Goal: Information Seeking & Learning: Learn about a topic

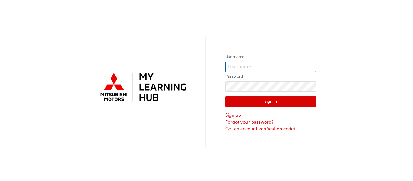
type input "0005966222"
click at [273, 101] on button "Sign In" at bounding box center [270, 101] width 91 height 11
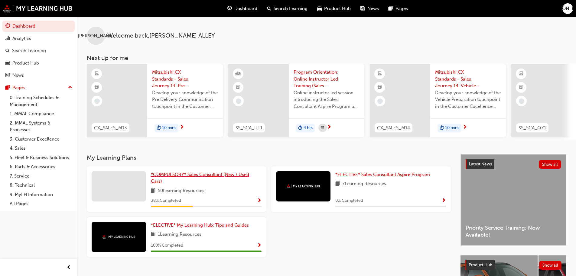
click at [192, 181] on link "*COMPULSORY* Sales Consultant (New / Used Cars)" at bounding box center [206, 178] width 111 height 14
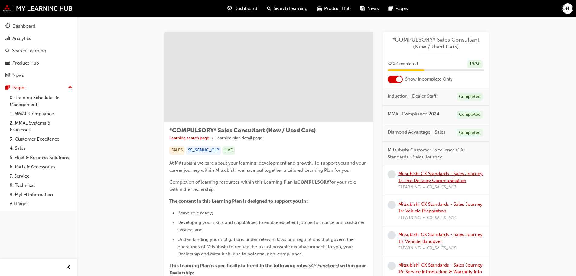
click at [413, 180] on link "Mitsubishi CX Standards - Sales Journey 13: Pre Delivery Communication" at bounding box center [440, 177] width 84 height 12
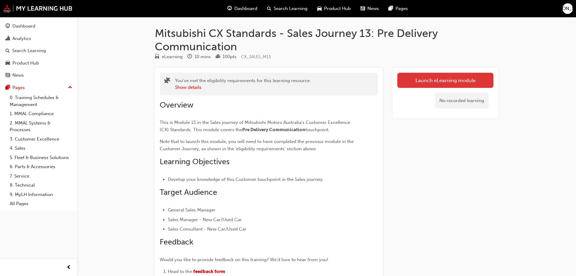
click at [413, 79] on link "Launch eLearning module" at bounding box center [445, 80] width 96 height 15
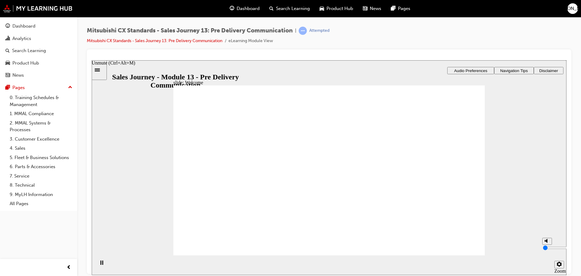
type input "0"
click at [413, 181] on input "volume" at bounding box center [562, 247] width 39 height 5
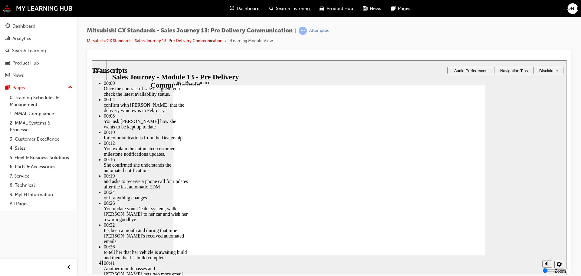
type input "88"
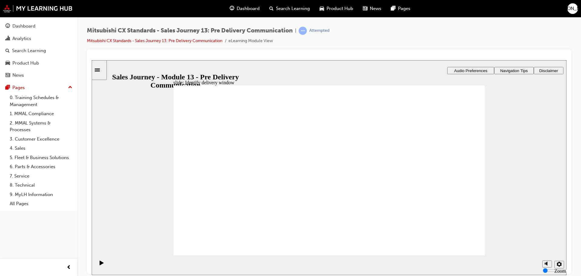
checkbox input "true"
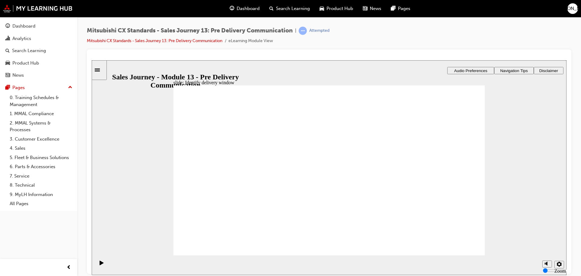
drag, startPoint x: 283, startPoint y: 221, endPoint x: 280, endPoint y: 186, distance: 35.6
checkbox input "true"
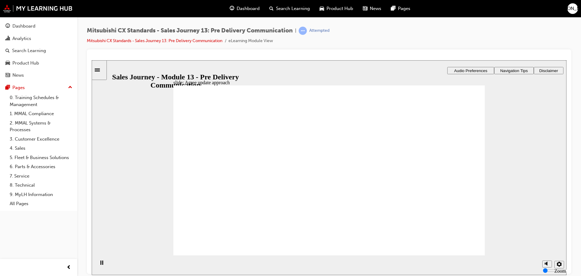
drag, startPoint x: 231, startPoint y: 185, endPoint x: 342, endPoint y: 188, distance: 111.4
drag, startPoint x: 246, startPoint y: 188, endPoint x: 332, endPoint y: 191, distance: 85.3
drag, startPoint x: 222, startPoint y: 184, endPoint x: 306, endPoint y: 204, distance: 85.6
drag, startPoint x: 253, startPoint y: 188, endPoint x: 343, endPoint y: 223, distance: 96.3
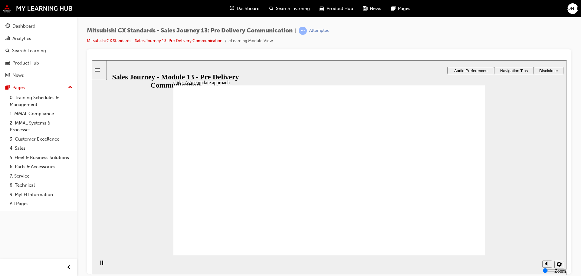
checkbox input "true"
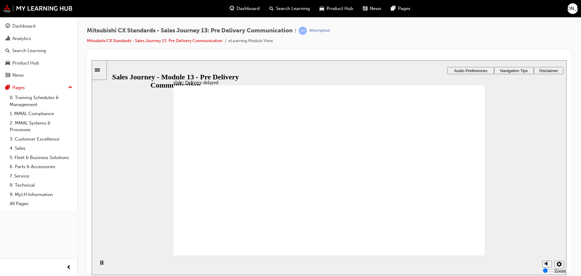
checkbox input "true"
drag, startPoint x: 343, startPoint y: 131, endPoint x: 437, endPoint y: 132, distance: 94.7
drag, startPoint x: 414, startPoint y: 140, endPoint x: 420, endPoint y: 196, distance: 55.9
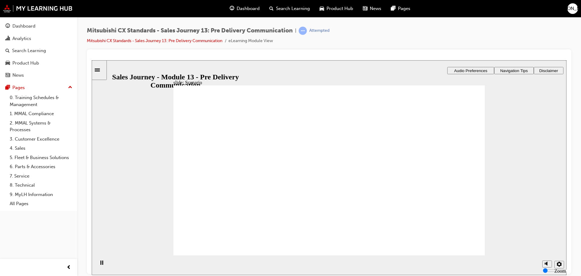
drag, startPoint x: 358, startPoint y: 155, endPoint x: 442, endPoint y: 135, distance: 87.1
drag, startPoint x: 349, startPoint y: 175, endPoint x: 443, endPoint y: 154, distance: 96.7
drag, startPoint x: 423, startPoint y: 156, endPoint x: 429, endPoint y: 140, distance: 17.4
drag, startPoint x: 351, startPoint y: 214, endPoint x: 456, endPoint y: 198, distance: 106.4
drag, startPoint x: 332, startPoint y: 188, endPoint x: 435, endPoint y: 211, distance: 104.6
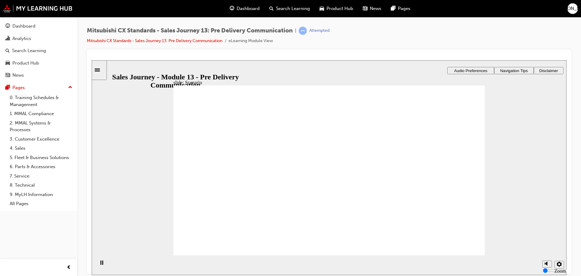
drag, startPoint x: 359, startPoint y: 161, endPoint x: 457, endPoint y: 158, distance: 97.8
drag, startPoint x: 439, startPoint y: 190, endPoint x: 436, endPoint y: 175, distance: 15.3
drag, startPoint x: 351, startPoint y: 130, endPoint x: 447, endPoint y: 189, distance: 112.2
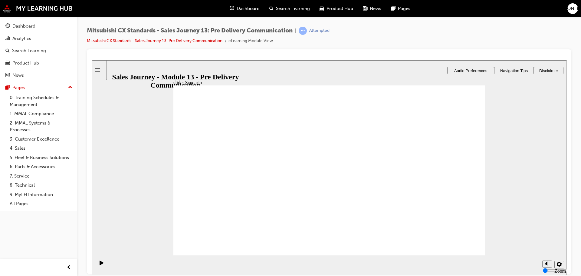
checkbox input "true"
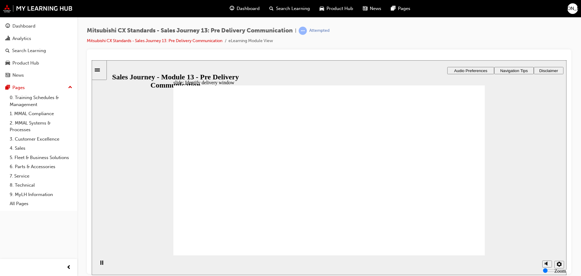
checkbox input "true"
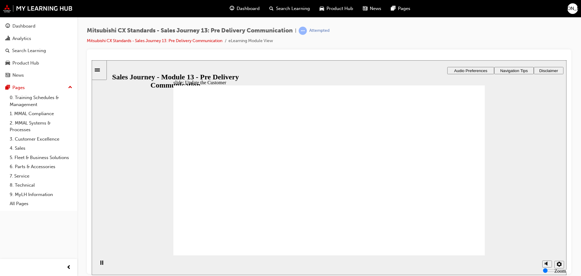
drag, startPoint x: 265, startPoint y: 170, endPoint x: 220, endPoint y: 168, distance: 45.1
checkbox input "false"
checkbox input "true"
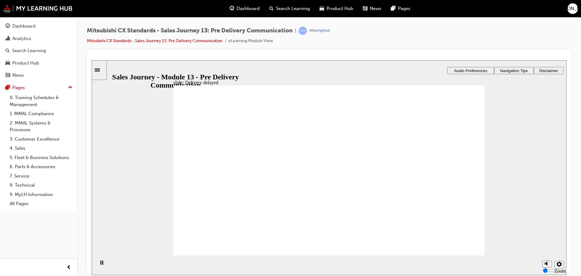
checkbox input "true"
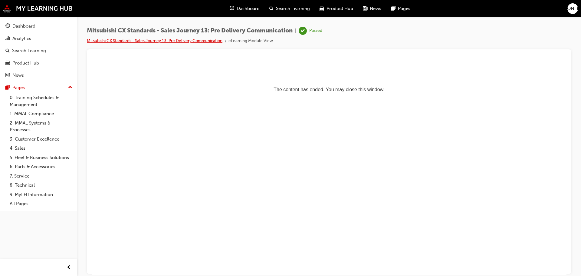
click at [186, 38] on link "Mitsubishi CX Standards - Sales Journey 13: Pre Delivery Communication" at bounding box center [155, 40] width 136 height 5
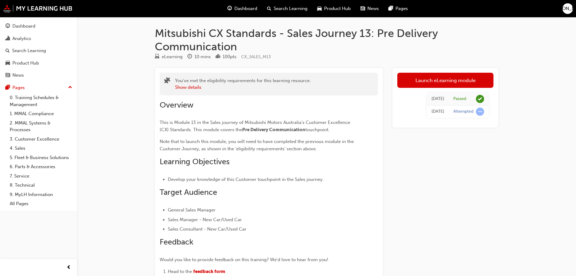
scroll to position [30, 0]
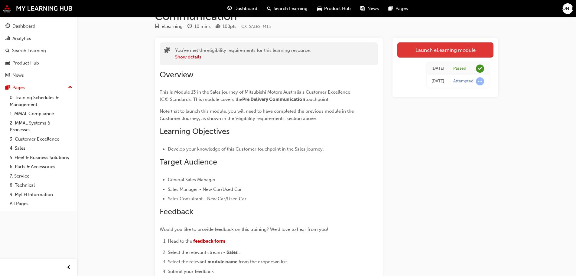
click at [413, 49] on link "Launch eLearning module" at bounding box center [445, 49] width 96 height 15
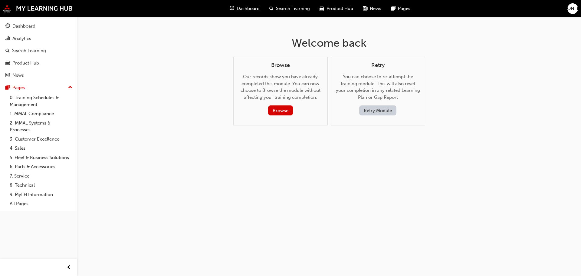
click at [38, 4] on div "Dashboard Search Learning Product Hub News Pages JA" at bounding box center [290, 8] width 581 height 17
click at [38, 8] on img at bounding box center [38, 9] width 70 height 8
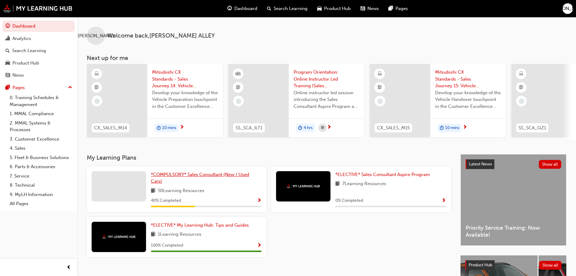
click at [196, 179] on link "*COMPULSORY* Sales Consultant (New / Used Cars)" at bounding box center [206, 178] width 111 height 14
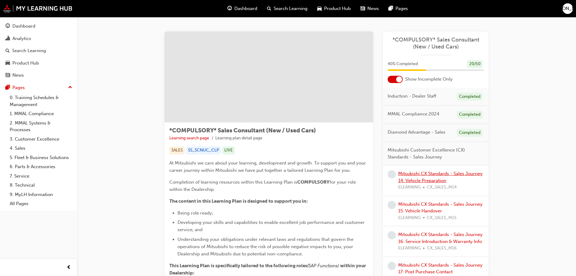
click at [413, 175] on link "Mitsubishi CX Standards - Sales Journey 14: Vehicle Preparation" at bounding box center [440, 177] width 84 height 12
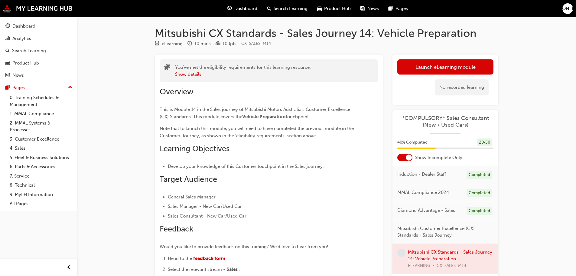
click at [413, 66] on link "Launch eLearning module" at bounding box center [445, 66] width 96 height 15
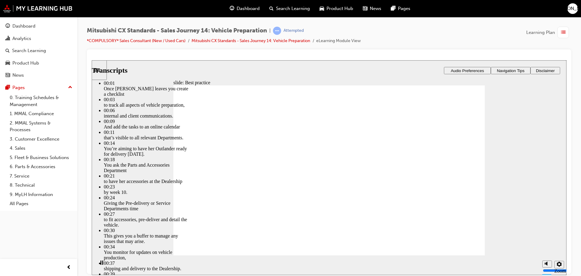
type input "3"
type input "0"
type input "3"
type input "0"
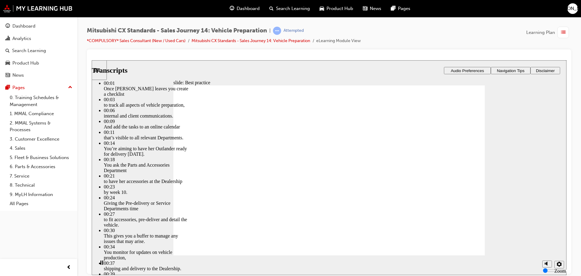
type input "105"
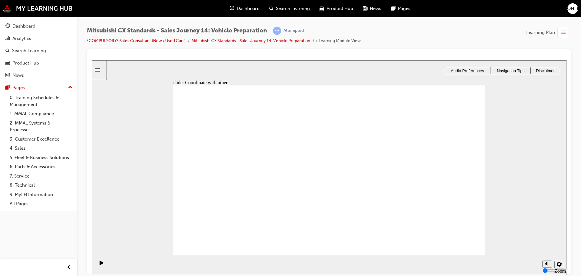
drag, startPoint x: 260, startPoint y: 197, endPoint x: 319, endPoint y: 185, distance: 59.7
drag, startPoint x: 258, startPoint y: 190, endPoint x: 353, endPoint y: 194, distance: 95.4
drag, startPoint x: 229, startPoint y: 190, endPoint x: 235, endPoint y: 187, distance: 6.0
drag, startPoint x: 332, startPoint y: 190, endPoint x: 434, endPoint y: 169, distance: 104.1
drag, startPoint x: 232, startPoint y: 194, endPoint x: 313, endPoint y: 195, distance: 81.1
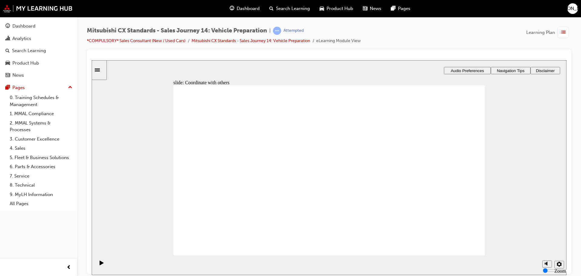
drag, startPoint x: 235, startPoint y: 224, endPoint x: 219, endPoint y: 225, distance: 16.7
checkbox input "true"
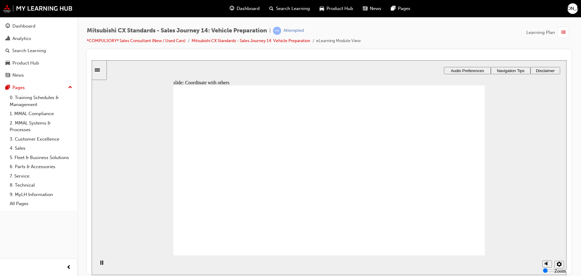
checkbox input "true"
drag, startPoint x: 236, startPoint y: 188, endPoint x: 324, endPoint y: 160, distance: 92.8
drag, startPoint x: 242, startPoint y: 189, endPoint x: 325, endPoint y: 179, distance: 82.9
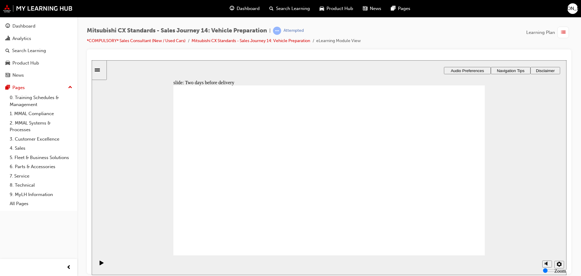
drag, startPoint x: 221, startPoint y: 183, endPoint x: 298, endPoint y: 182, distance: 77.1
drag, startPoint x: 275, startPoint y: 193, endPoint x: 335, endPoint y: 197, distance: 59.7
drag, startPoint x: 247, startPoint y: 189, endPoint x: 446, endPoint y: 182, distance: 199.5
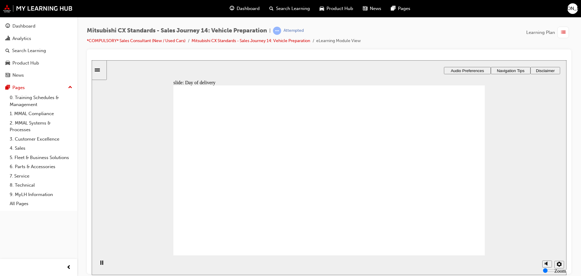
drag, startPoint x: 246, startPoint y: 178, endPoint x: 354, endPoint y: 140, distance: 114.2
drag, startPoint x: 235, startPoint y: 188, endPoint x: 309, endPoint y: 179, distance: 74.3
drag, startPoint x: 229, startPoint y: 184, endPoint x: 300, endPoint y: 184, distance: 70.8
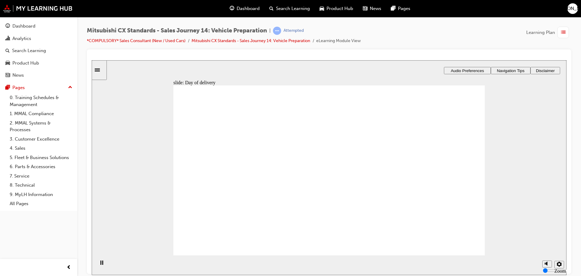
checkbox input "true"
drag, startPoint x: 230, startPoint y: 185, endPoint x: 231, endPoint y: 194, distance: 9.8
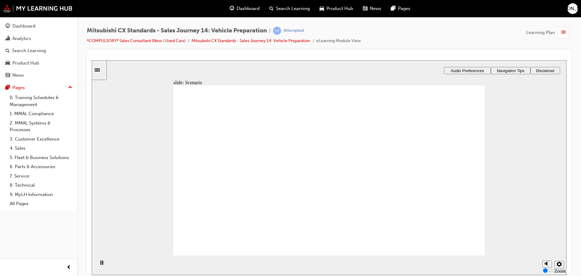
checkbox input "true"
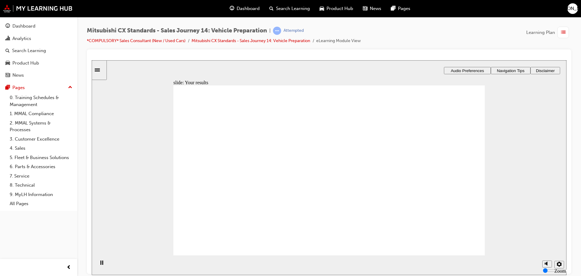
checkbox input "false"
checkbox input "true"
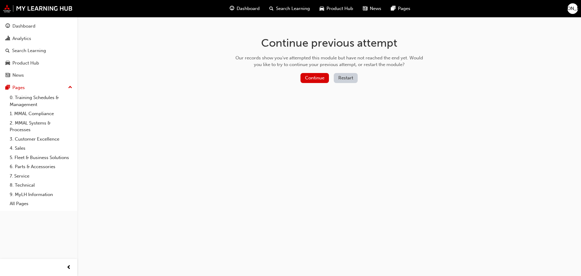
click at [354, 79] on button "Restart" at bounding box center [346, 78] width 24 height 10
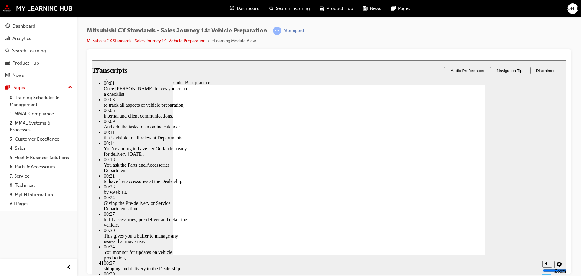
drag, startPoint x: 423, startPoint y: 242, endPoint x: 472, endPoint y: 243, distance: 49.3
type input "105"
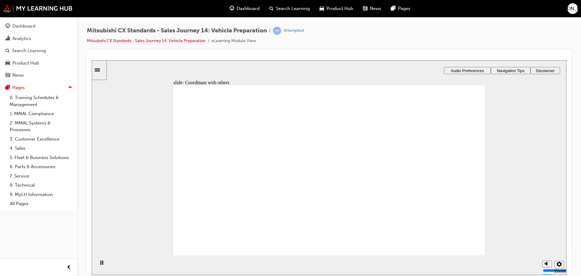
drag, startPoint x: 246, startPoint y: 191, endPoint x: 311, endPoint y: 178, distance: 66.8
drag, startPoint x: 234, startPoint y: 190, endPoint x: 238, endPoint y: 192, distance: 4.9
drag, startPoint x: 243, startPoint y: 192, endPoint x: 430, endPoint y: 177, distance: 187.8
drag, startPoint x: 247, startPoint y: 186, endPoint x: 292, endPoint y: 196, distance: 46.7
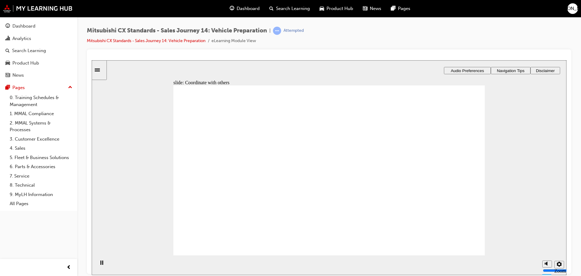
checkbox input "true"
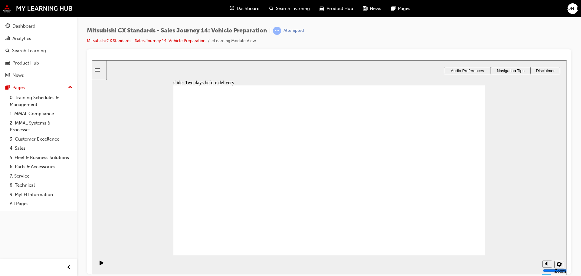
drag, startPoint x: 247, startPoint y: 186, endPoint x: 317, endPoint y: 177, distance: 70.1
drag, startPoint x: 250, startPoint y: 185, endPoint x: 328, endPoint y: 168, distance: 79.6
drag, startPoint x: 257, startPoint y: 190, endPoint x: 334, endPoint y: 187, distance: 77.5
drag, startPoint x: 339, startPoint y: 151, endPoint x: 421, endPoint y: 152, distance: 82.0
drag, startPoint x: 250, startPoint y: 191, endPoint x: 432, endPoint y: 173, distance: 183.0
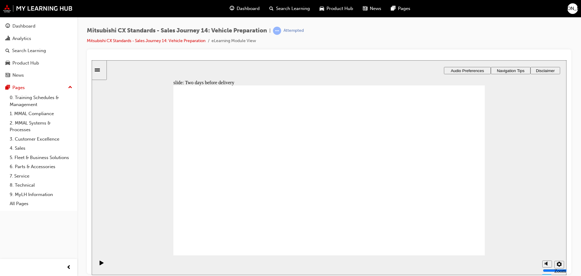
drag, startPoint x: 241, startPoint y: 189, endPoint x: 415, endPoint y: 191, distance: 173.3
drag, startPoint x: 240, startPoint y: 187, endPoint x: 449, endPoint y: 171, distance: 209.6
drag, startPoint x: 238, startPoint y: 185, endPoint x: 316, endPoint y: 169, distance: 80.0
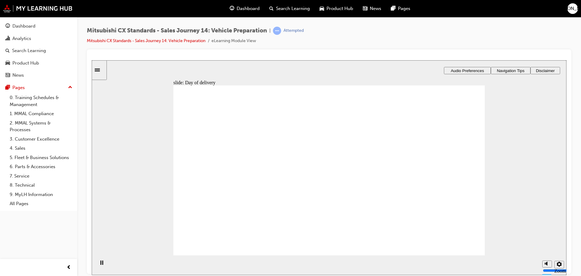
drag, startPoint x: 213, startPoint y: 187, endPoint x: 302, endPoint y: 166, distance: 90.8
checkbox input "true"
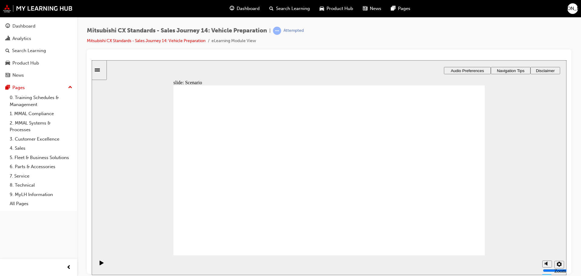
checkbox input "true"
drag, startPoint x: 267, startPoint y: 186, endPoint x: 256, endPoint y: 204, distance: 21.7
checkbox input "true"
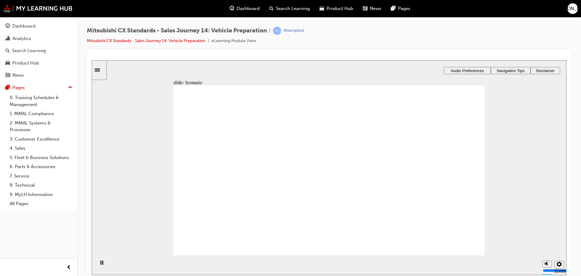
drag, startPoint x: 258, startPoint y: 188, endPoint x: 329, endPoint y: 170, distance: 72.3
drag, startPoint x: 256, startPoint y: 188, endPoint x: 319, endPoint y: 179, distance: 63.5
drag, startPoint x: 277, startPoint y: 185, endPoint x: 331, endPoint y: 174, distance: 55.1
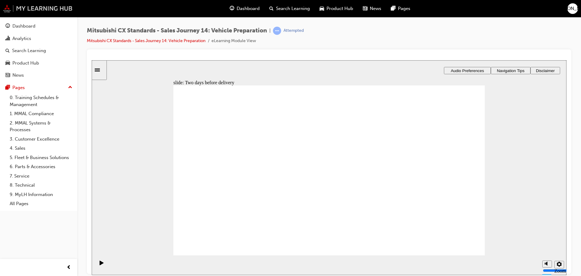
drag, startPoint x: 259, startPoint y: 187, endPoint x: 361, endPoint y: 198, distance: 102.3
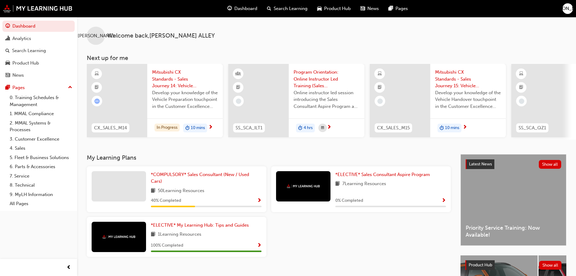
click at [569, 11] on span "[PERSON_NAME]" at bounding box center [568, 8] width 36 height 7
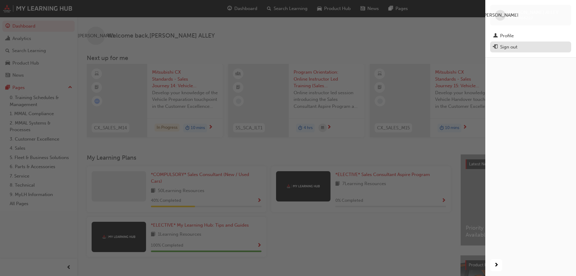
click at [523, 44] on div "Sign out" at bounding box center [530, 47] width 75 height 8
